Goal: Check status: Check status

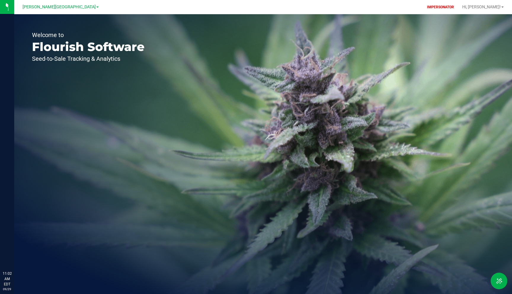
click at [52, 7] on span "[PERSON_NAME][GEOGRAPHIC_DATA]" at bounding box center [59, 6] width 73 height 5
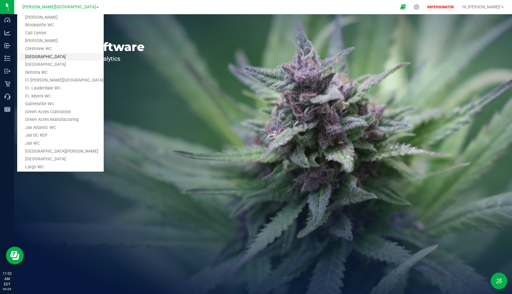
scroll to position [29, 0]
click at [60, 117] on link "Green Acres Manufacturing" at bounding box center [60, 118] width 87 height 8
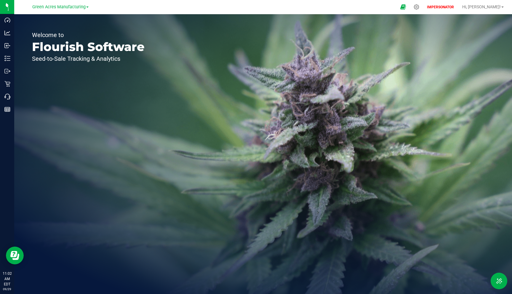
click at [68, 104] on div "Welcome to Flourish Software Seed-to-Sale Tracking & Analytics" at bounding box center [88, 154] width 148 height 280
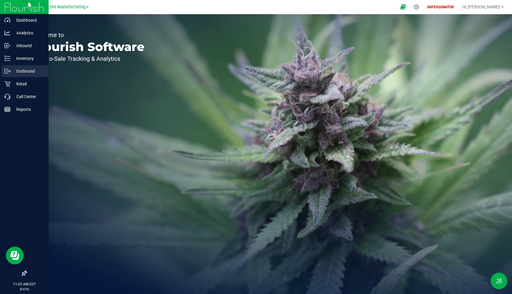
click at [25, 69] on p "Outbound" at bounding box center [28, 71] width 36 height 7
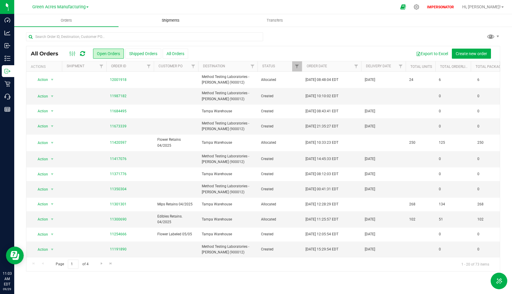
click at [172, 21] on span "Shipments" at bounding box center [171, 20] width 34 height 5
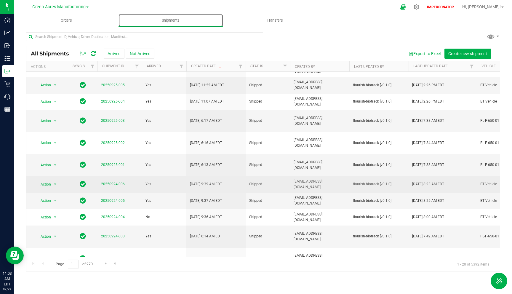
scroll to position [45, 0]
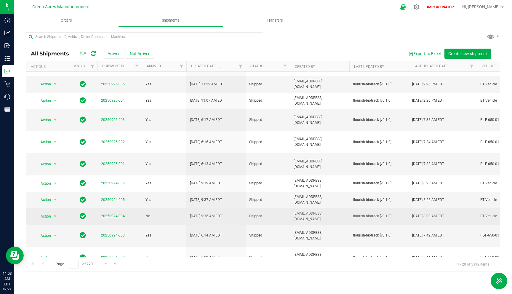
click at [110, 218] on link "20250924-004" at bounding box center [113, 216] width 24 height 4
